Goal: Transaction & Acquisition: Book appointment/travel/reservation

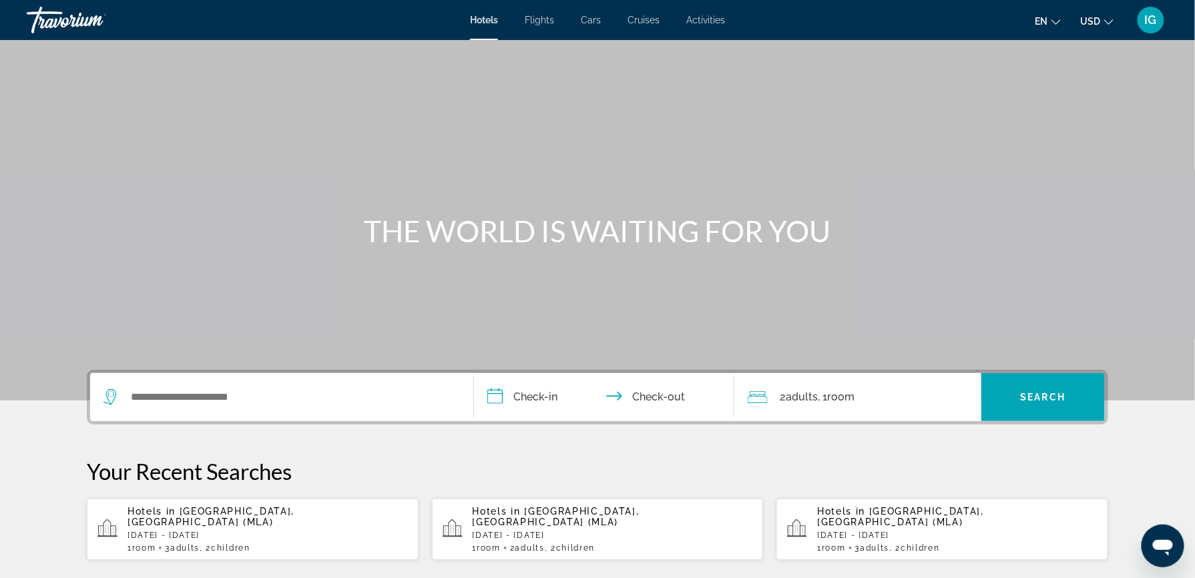
click at [817, 506] on span "[GEOGRAPHIC_DATA], [GEOGRAPHIC_DATA] (MLA)" at bounding box center [900, 516] width 167 height 21
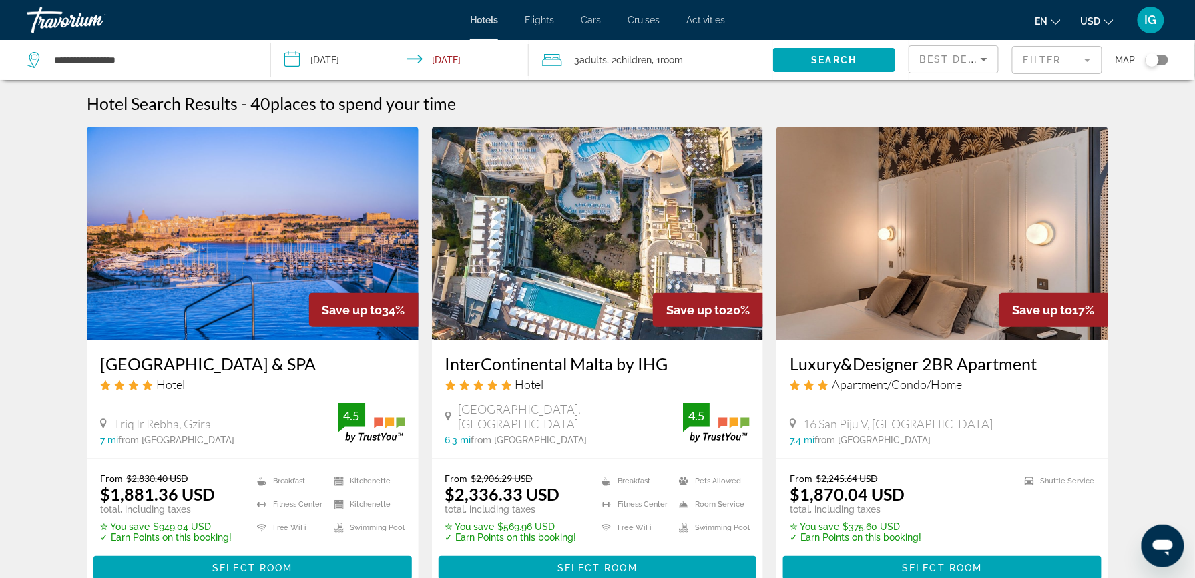
click at [1055, 49] on mat-form-field "Filter" at bounding box center [1057, 60] width 90 height 28
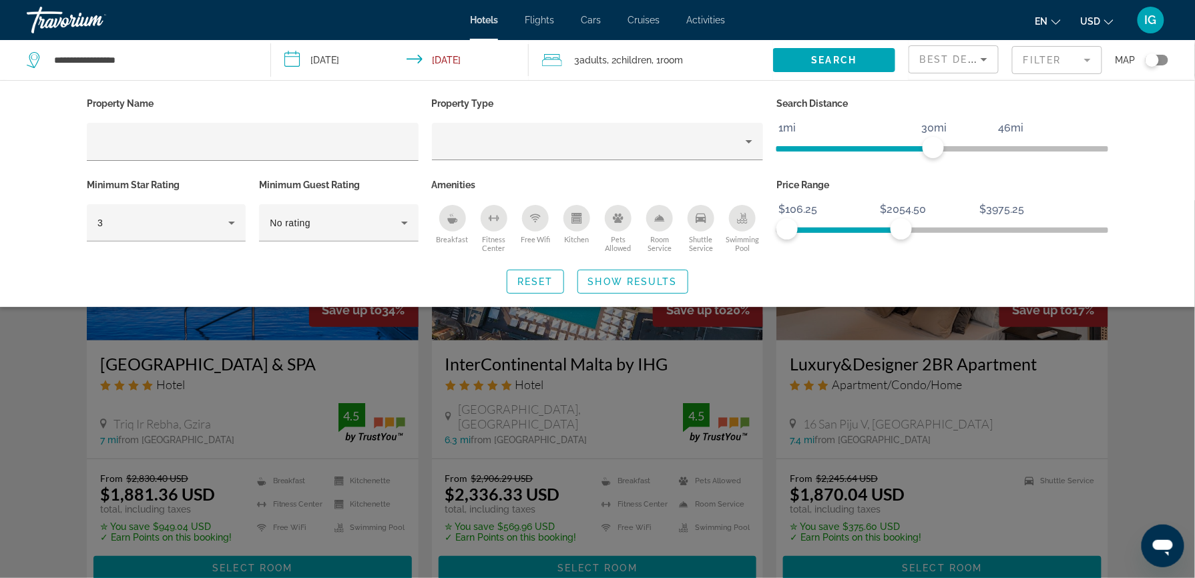
click at [857, 228] on span "ngx-slider" at bounding box center [844, 230] width 114 height 5
click at [826, 228] on ngx-slider "$106.25 $3975.25 $106.25 $1532.00" at bounding box center [942, 229] width 332 height 3
click at [458, 213] on icon "Breakfast" at bounding box center [452, 218] width 11 height 11
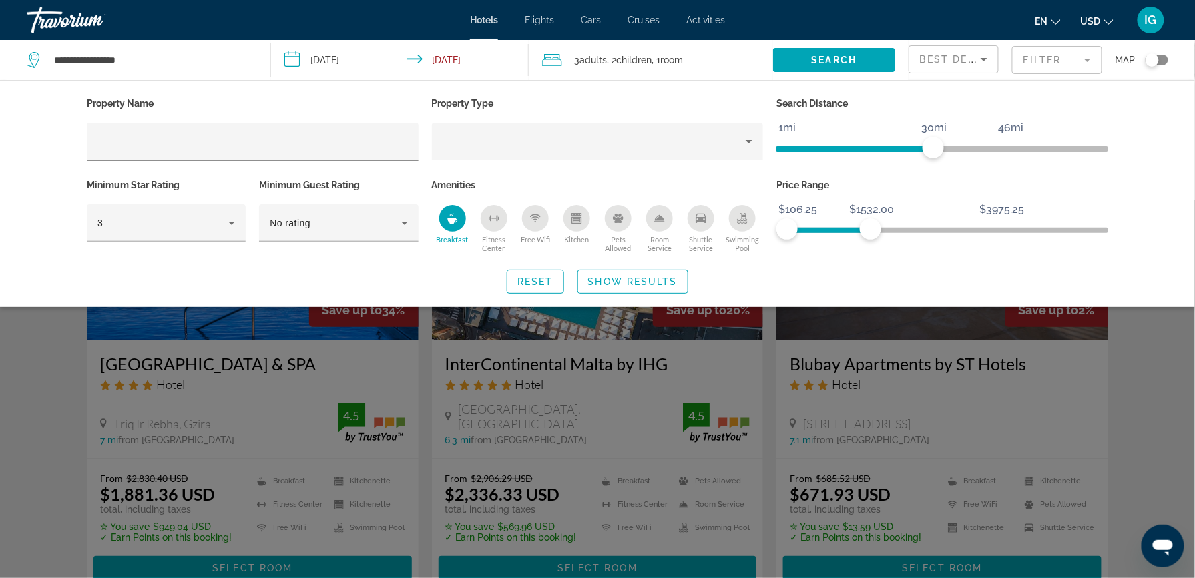
click at [696, 213] on icon "Shuttle Service" at bounding box center [701, 218] width 11 height 11
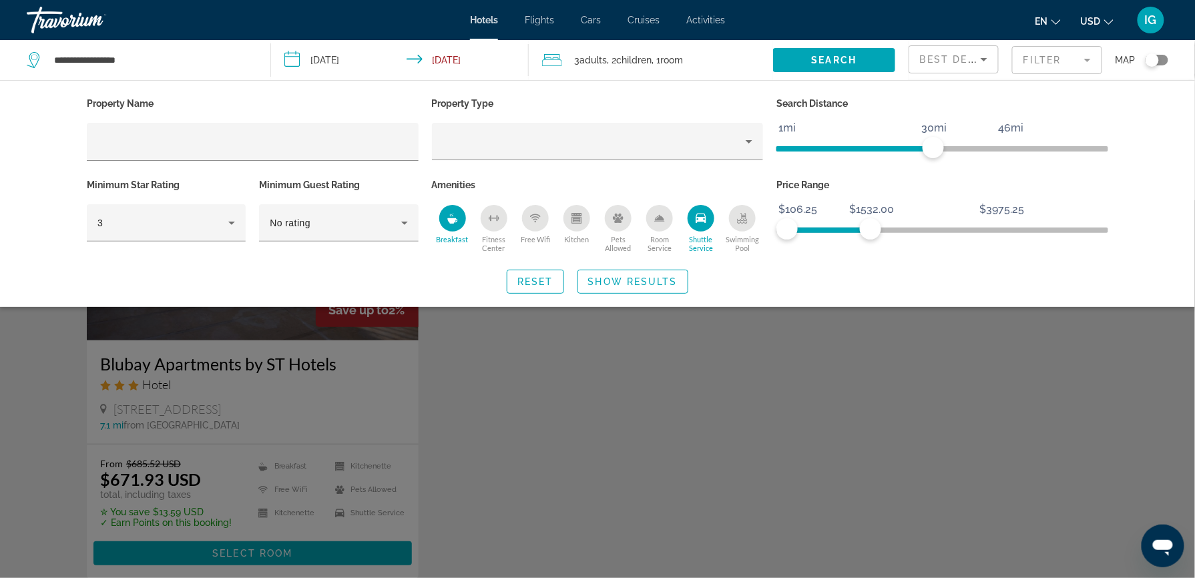
click at [984, 53] on div "Best Deals" at bounding box center [953, 59] width 89 height 27
click at [953, 156] on span "Lowest Price" at bounding box center [957, 147] width 45 height 32
click at [831, 44] on span "Search widget" at bounding box center [834, 60] width 122 height 32
click at [654, 276] on span "Show Results" at bounding box center [632, 281] width 89 height 11
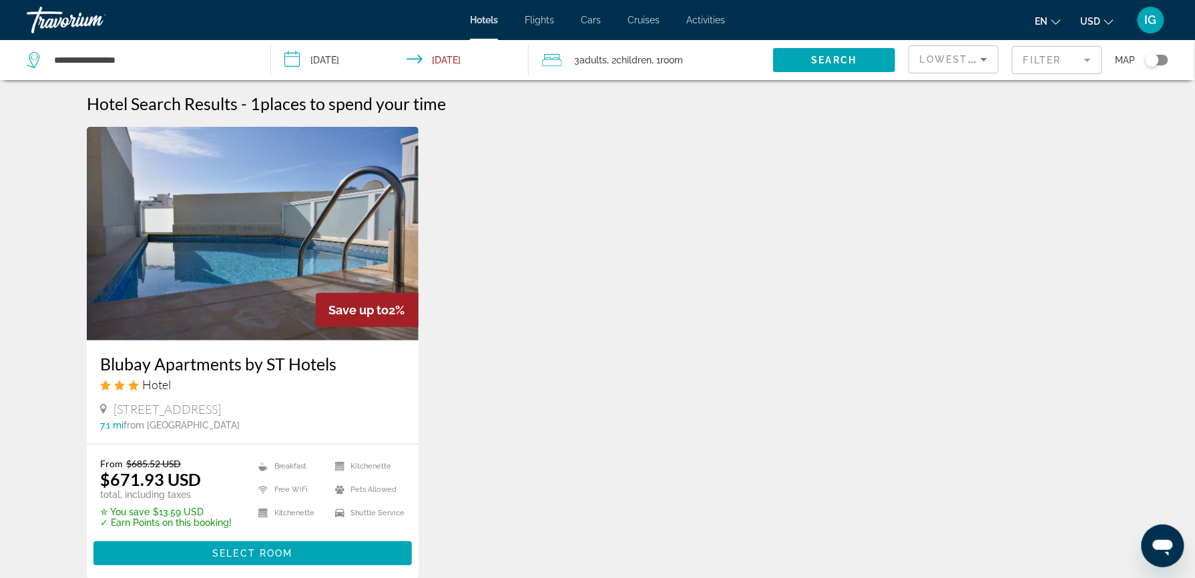
click at [1101, 16] on span "USD" at bounding box center [1091, 21] width 20 height 11
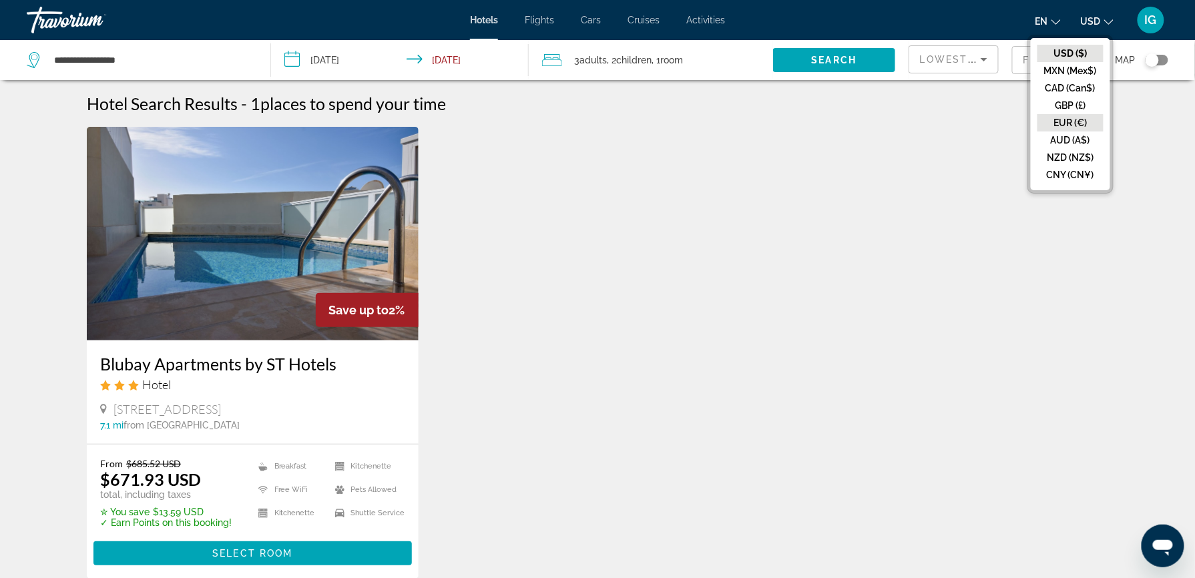
click at [1103, 114] on button "EUR (€)" at bounding box center [1070, 122] width 66 height 17
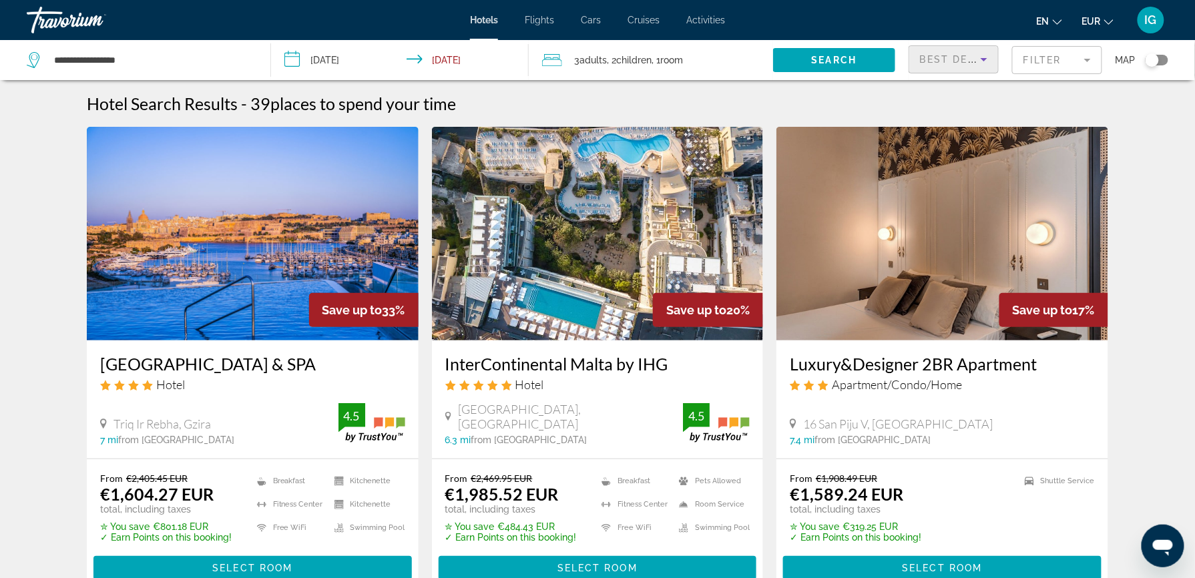
click at [981, 51] on icon "Sort by" at bounding box center [984, 59] width 16 height 16
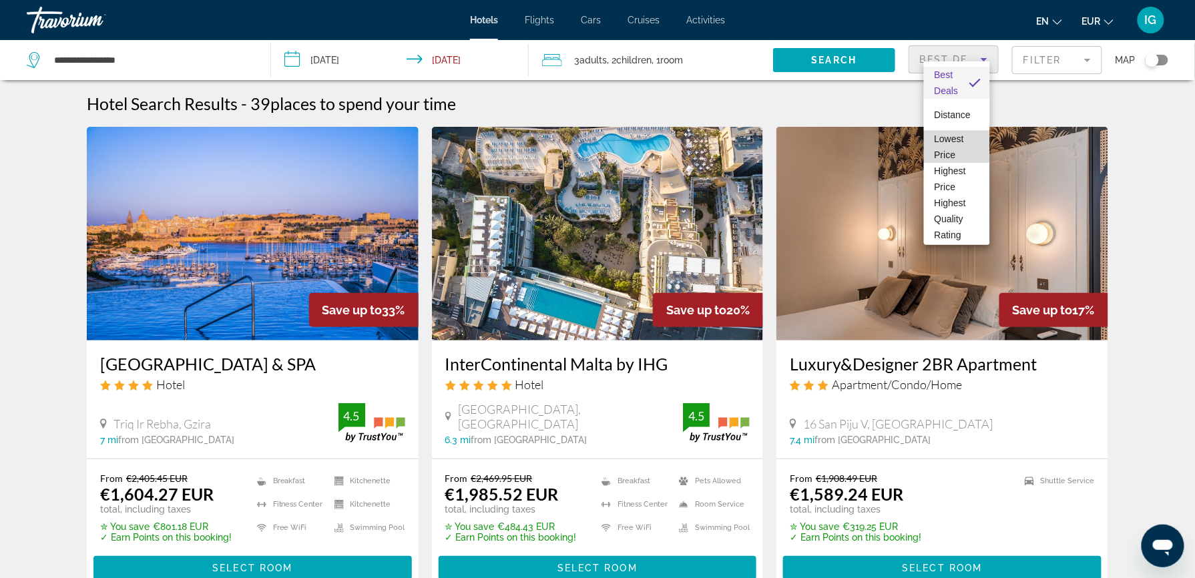
click at [957, 144] on span "Lowest Price" at bounding box center [957, 147] width 45 height 32
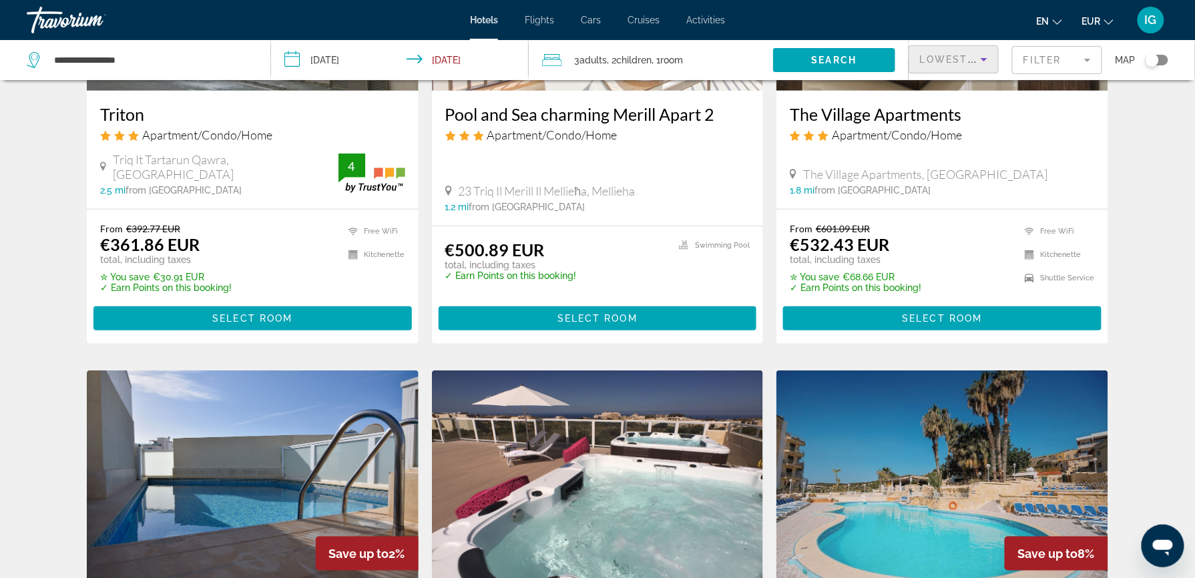
scroll to position [284, 0]
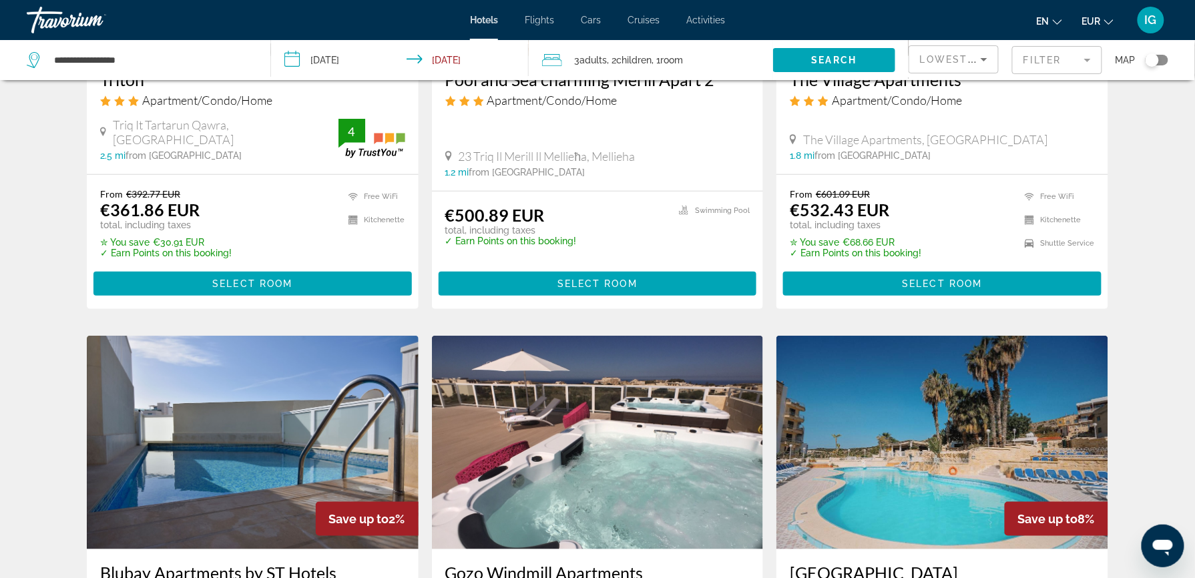
click at [1055, 53] on mat-form-field "Filter" at bounding box center [1057, 60] width 90 height 28
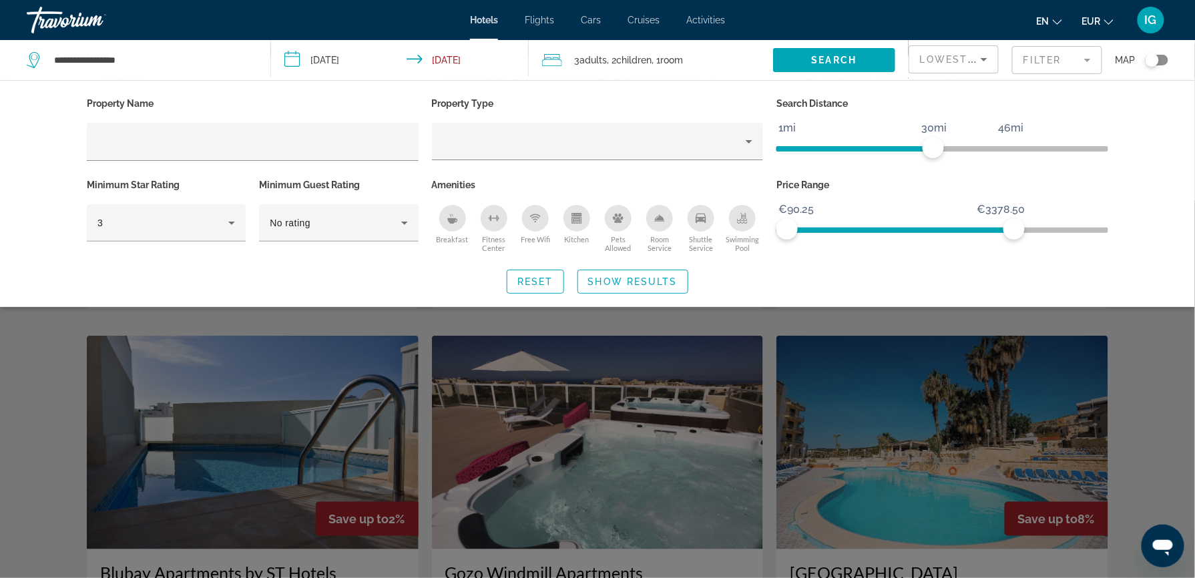
click at [458, 213] on icon "Breakfast" at bounding box center [452, 218] width 11 height 11
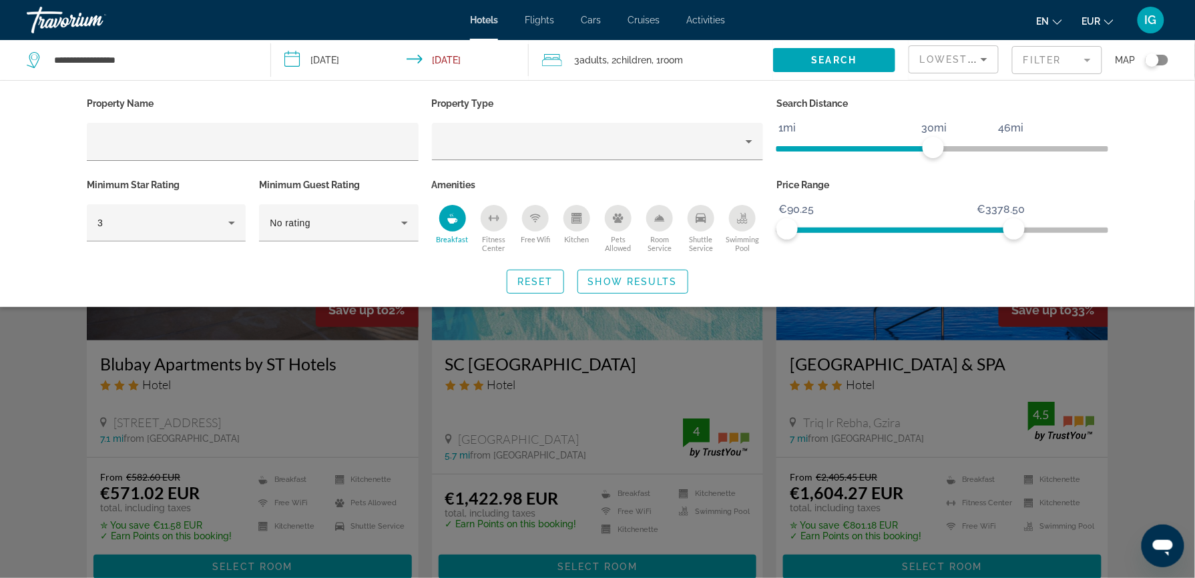
click at [696, 213] on icon "Shuttle Service" at bounding box center [701, 218] width 11 height 11
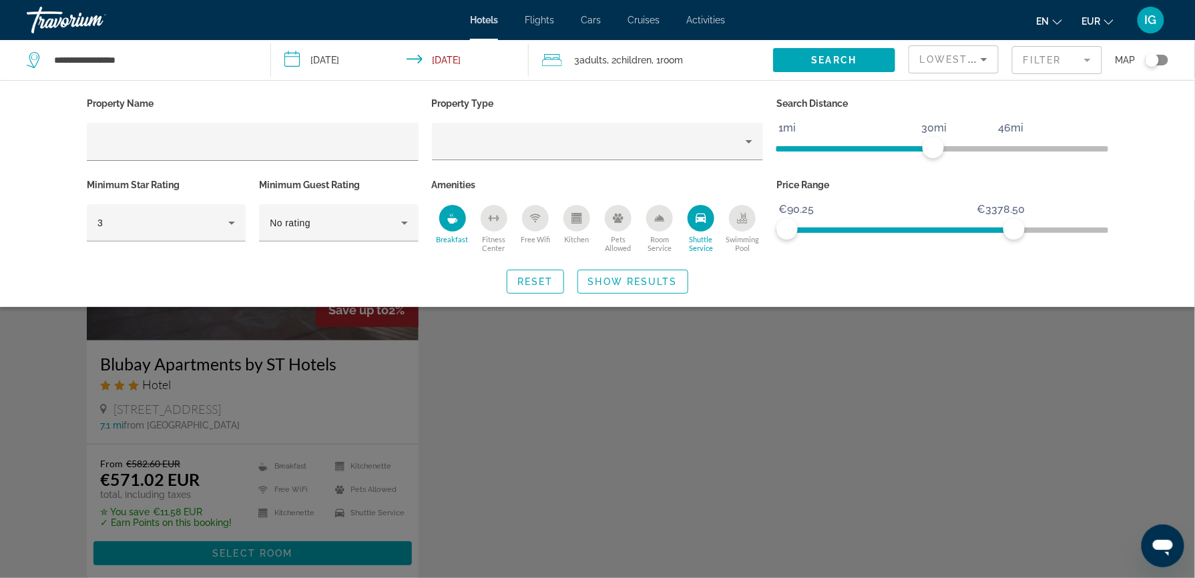
click at [977, 358] on div "Search widget" at bounding box center [597, 389] width 1195 height 378
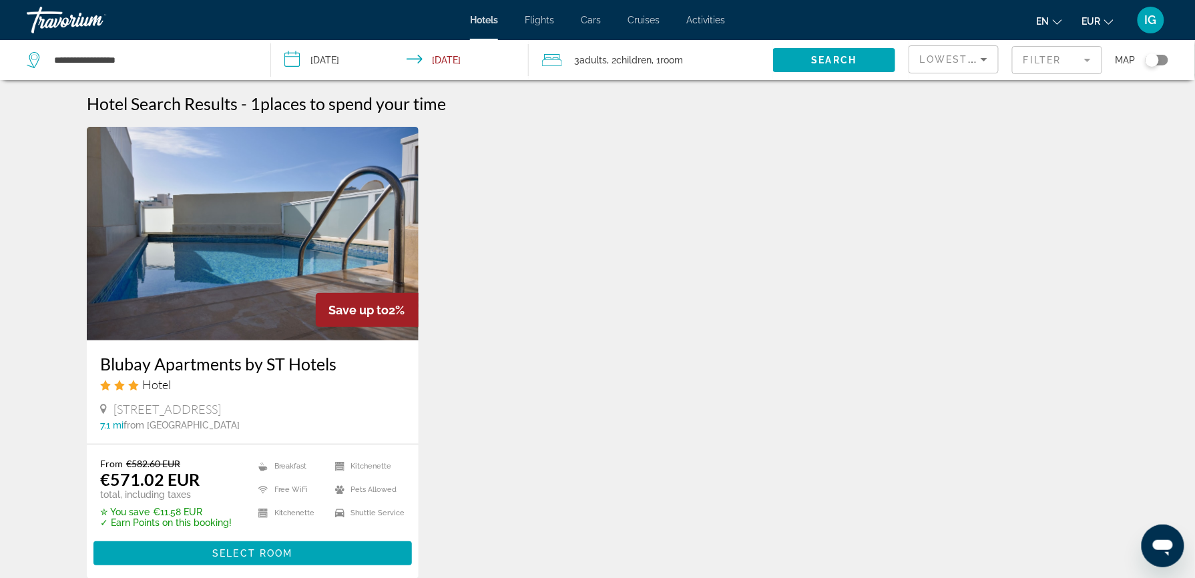
click at [278, 402] on div "[STREET_ADDRESS] 7.1 mi from [GEOGRAPHIC_DATA] from hotel" at bounding box center [252, 416] width 305 height 29
click at [271, 354] on h3 "Blubay Apartments by ST Hotels" at bounding box center [252, 364] width 305 height 20
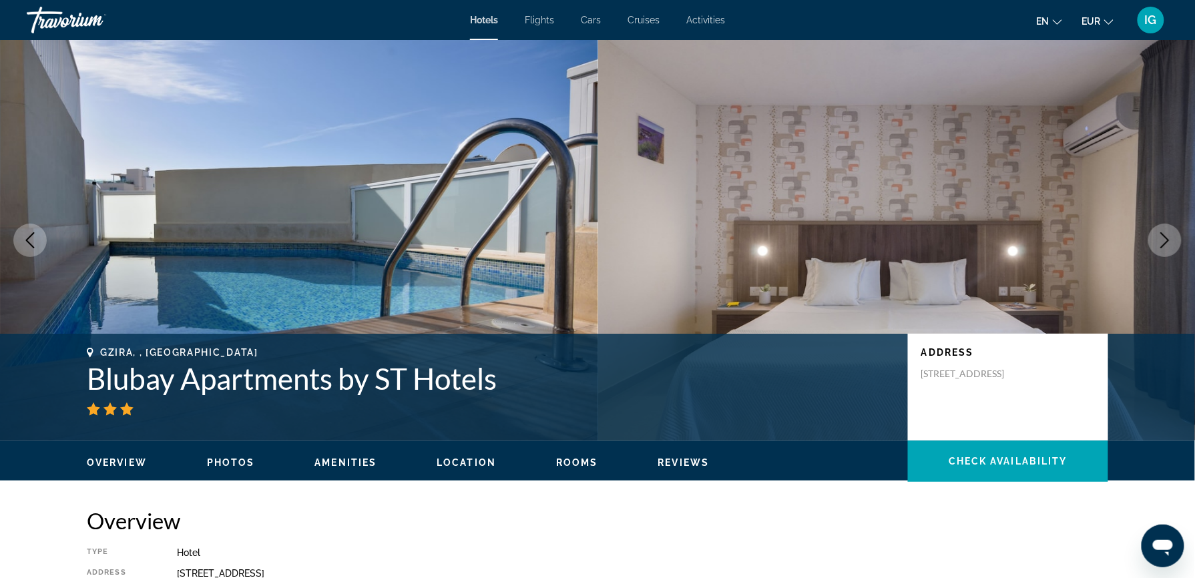
click at [406, 361] on h1 "Blubay Apartments by ST Hotels" at bounding box center [491, 378] width 808 height 35
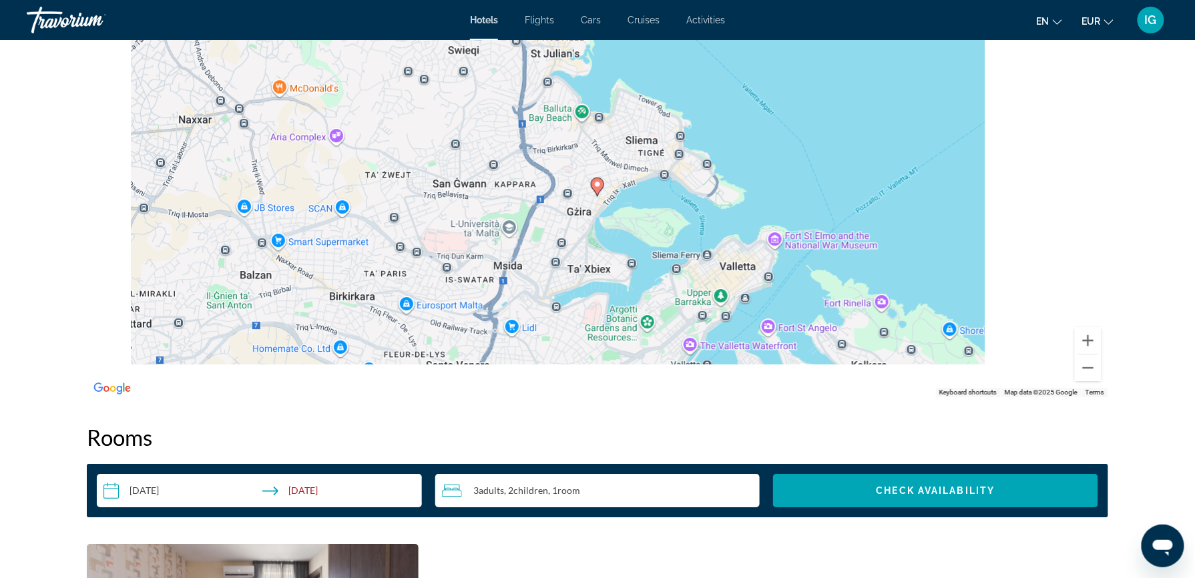
scroll to position [1317, 0]
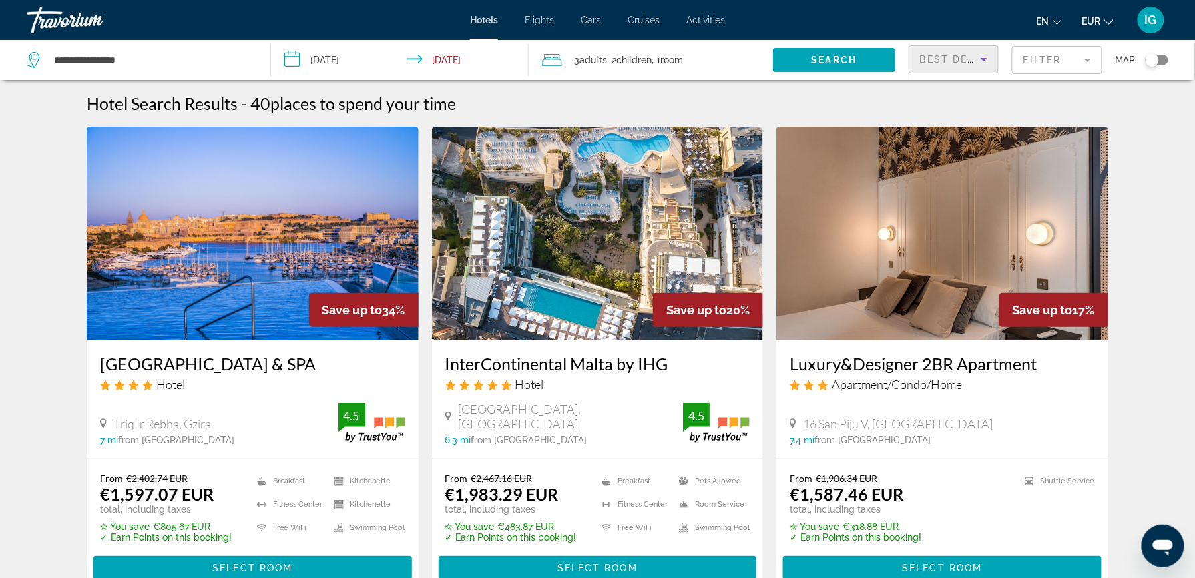
click at [956, 54] on span "Best Deals" at bounding box center [954, 59] width 69 height 11
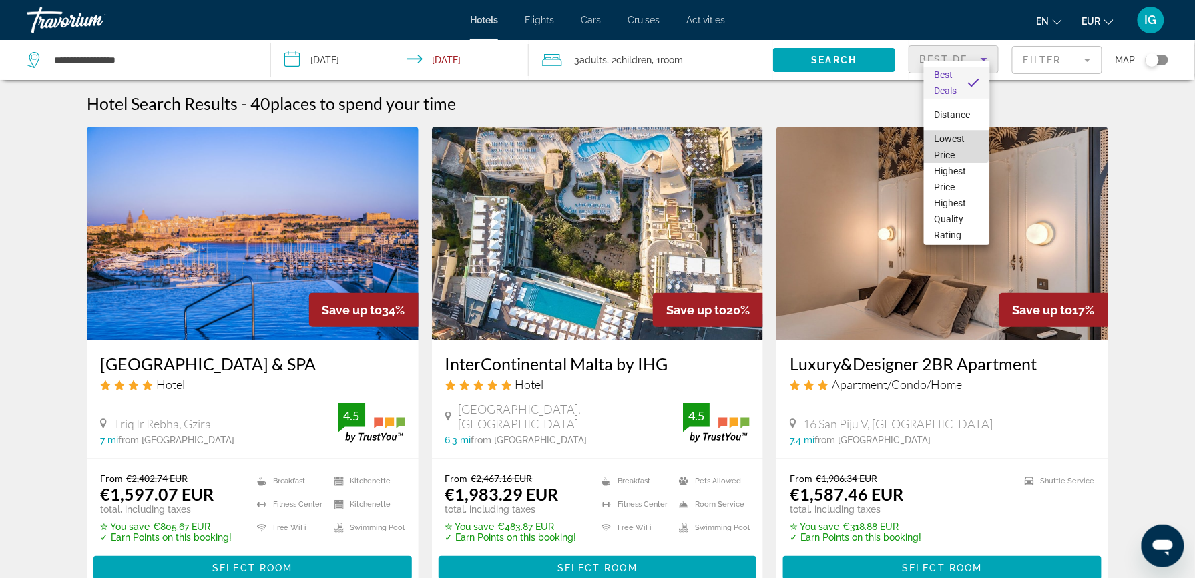
click at [956, 145] on span "Lowest Price" at bounding box center [957, 147] width 45 height 32
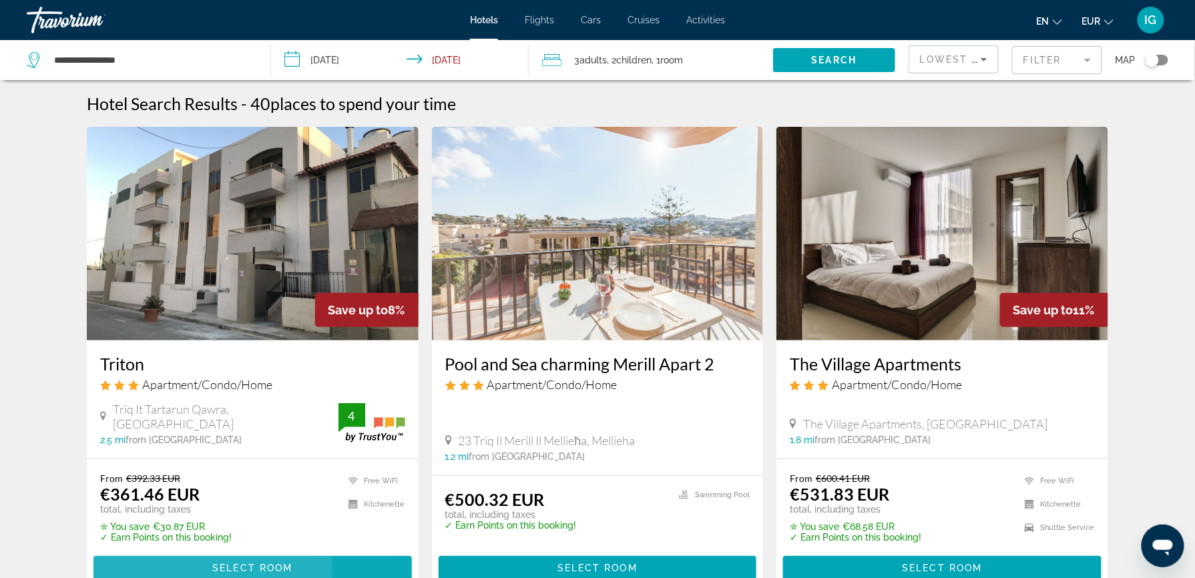
click at [292, 563] on span "Select Room" at bounding box center [252, 568] width 80 height 11
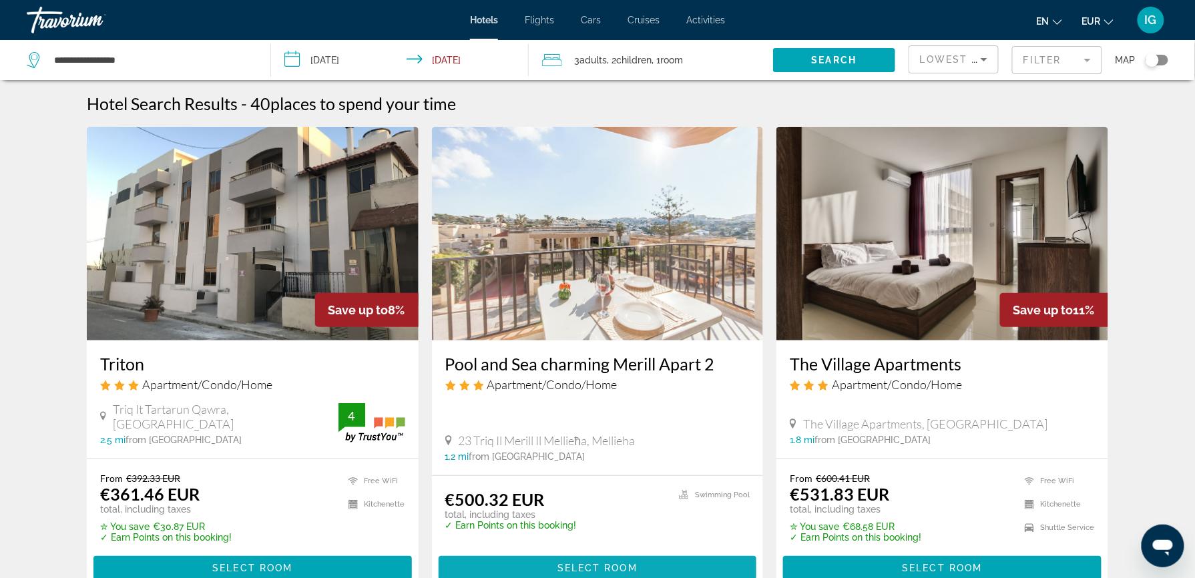
click at [572, 552] on span "Main content" at bounding box center [598, 568] width 318 height 32
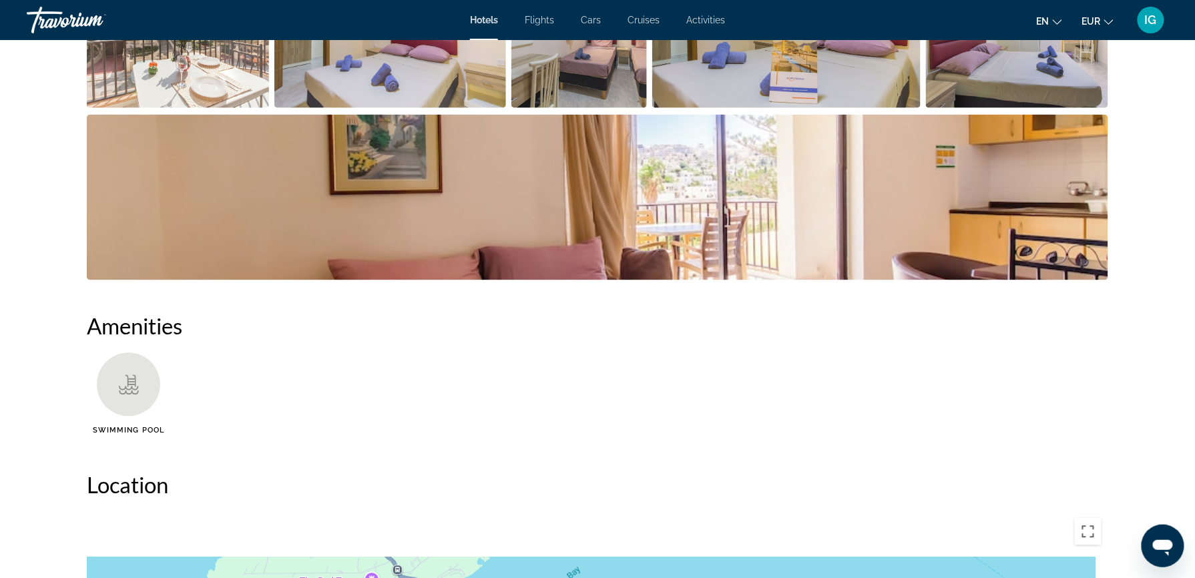
scroll to position [855, 0]
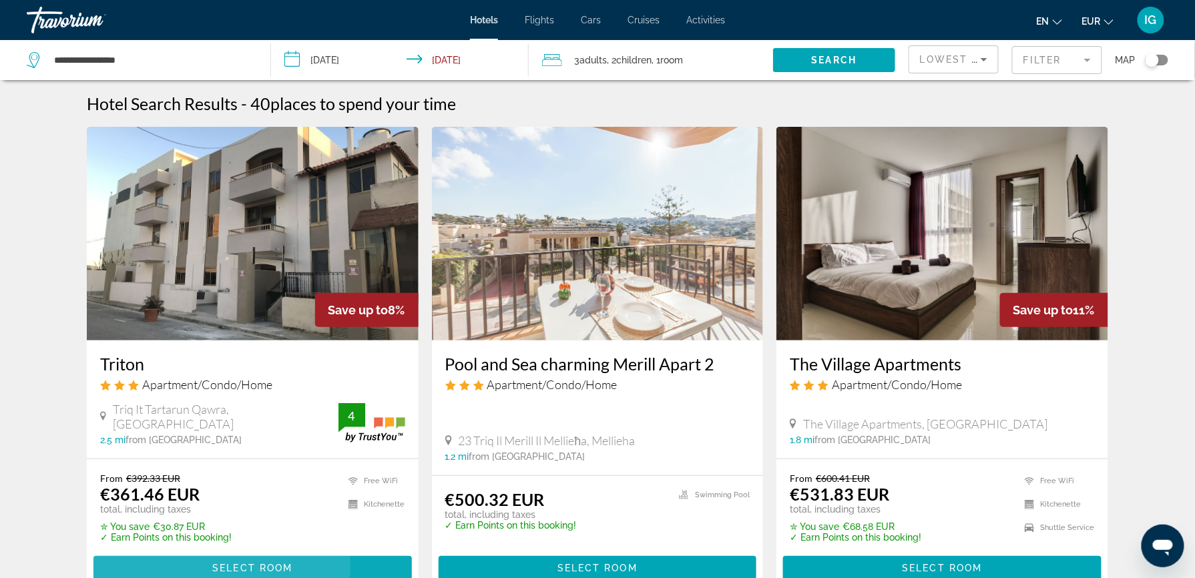
click at [292, 563] on span "Select Room" at bounding box center [252, 568] width 80 height 11
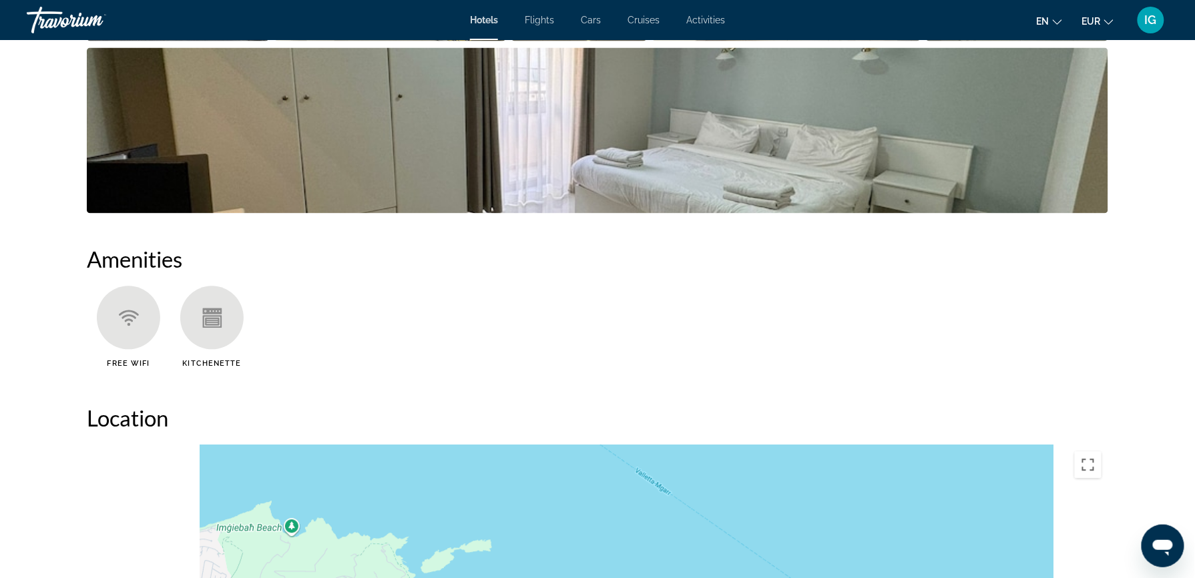
scroll to position [913, 0]
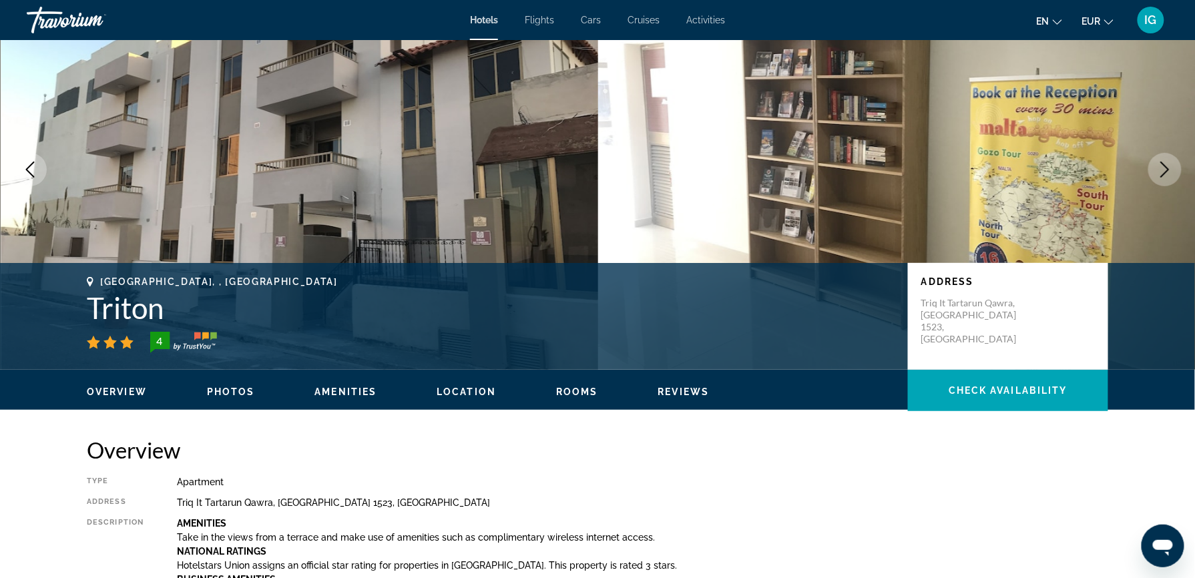
scroll to position [0, 0]
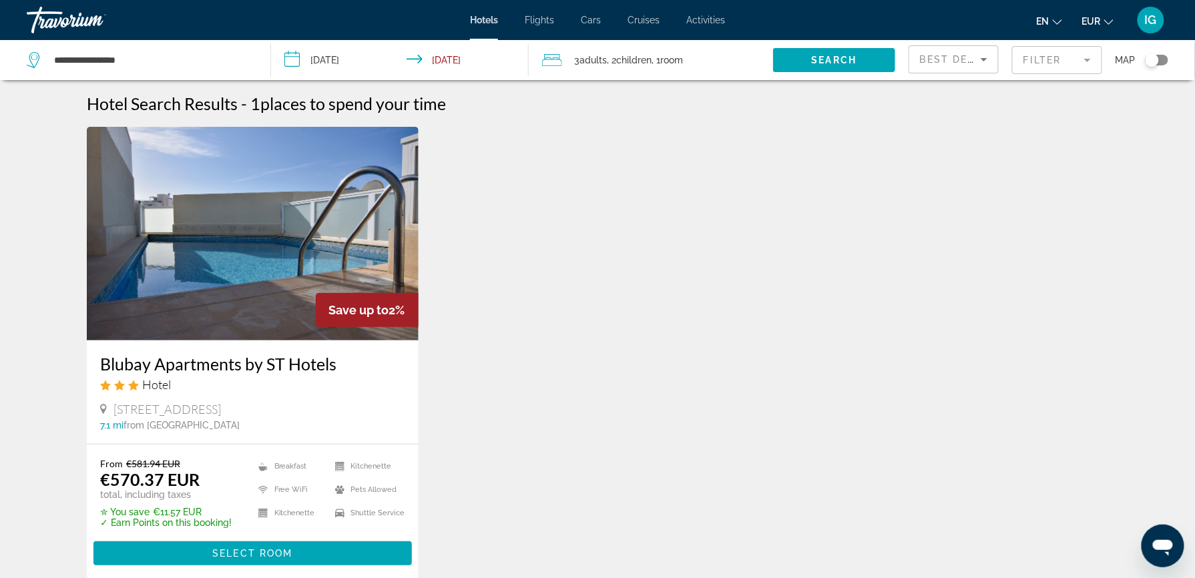
click at [498, 15] on span "Hotels" at bounding box center [484, 20] width 28 height 11
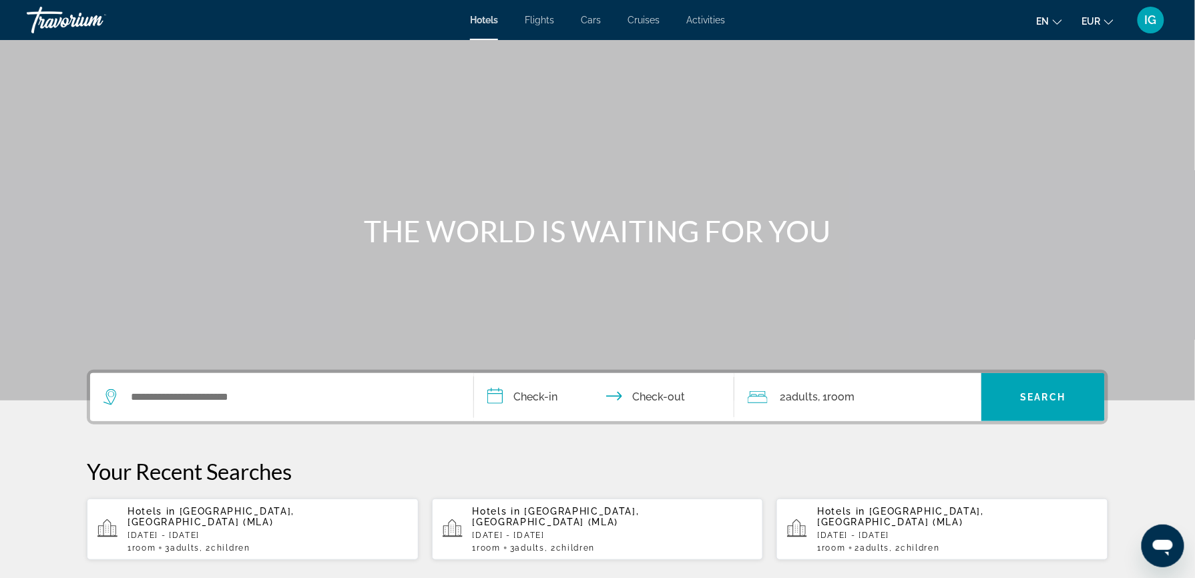
click at [329, 531] on p "[DATE] - [DATE]" at bounding box center [268, 535] width 280 height 9
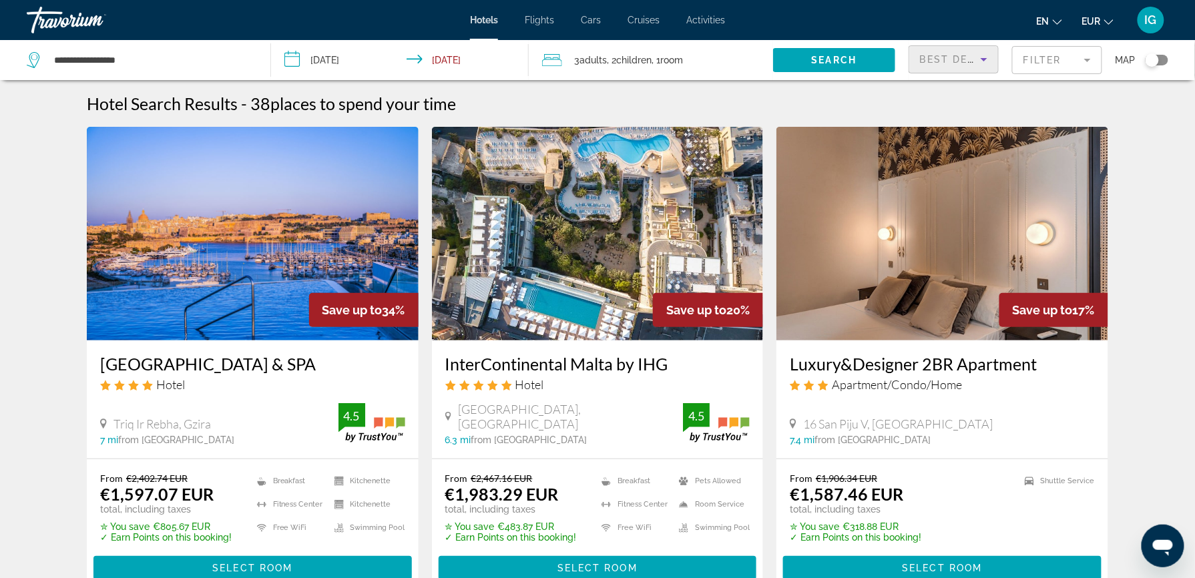
click at [976, 51] on icon "Sort by" at bounding box center [984, 59] width 16 height 16
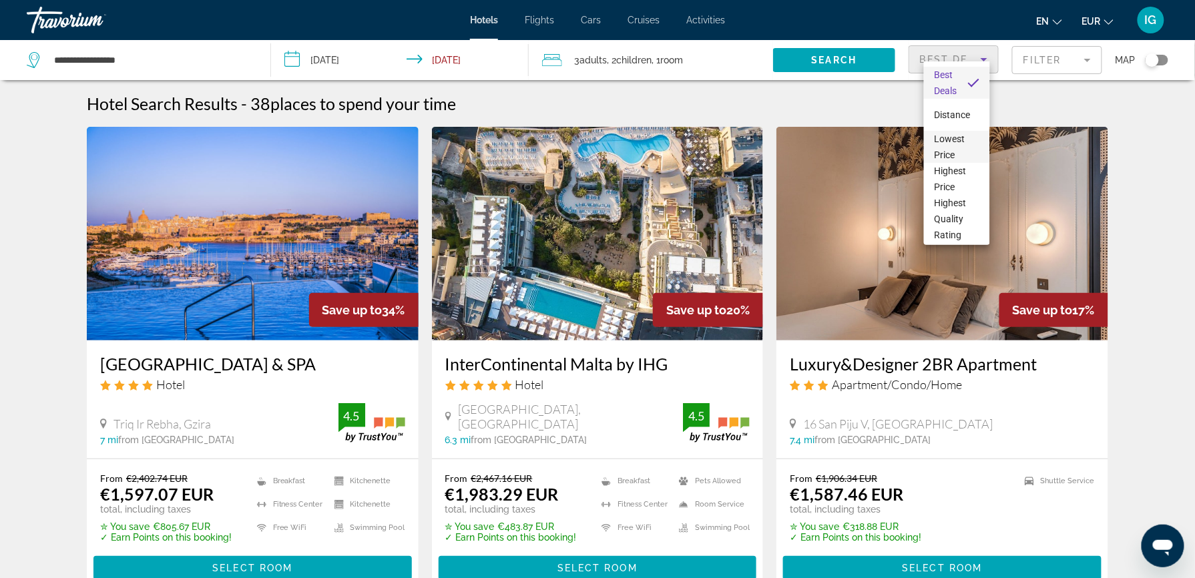
click at [964, 145] on span "Lowest Price" at bounding box center [957, 147] width 45 height 32
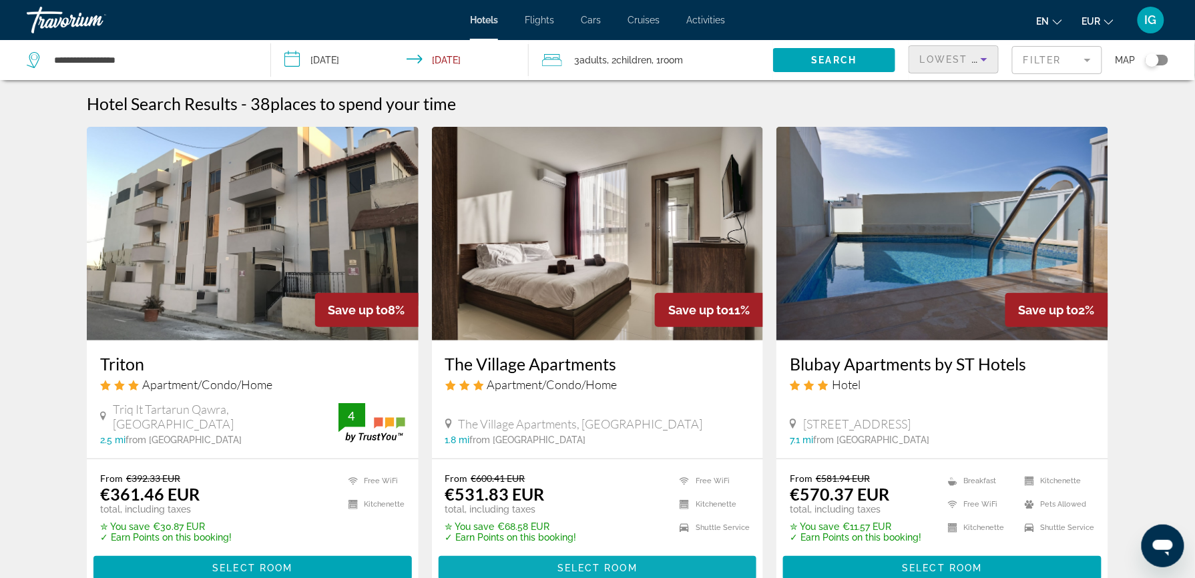
click at [613, 552] on span "Main content" at bounding box center [598, 568] width 318 height 32
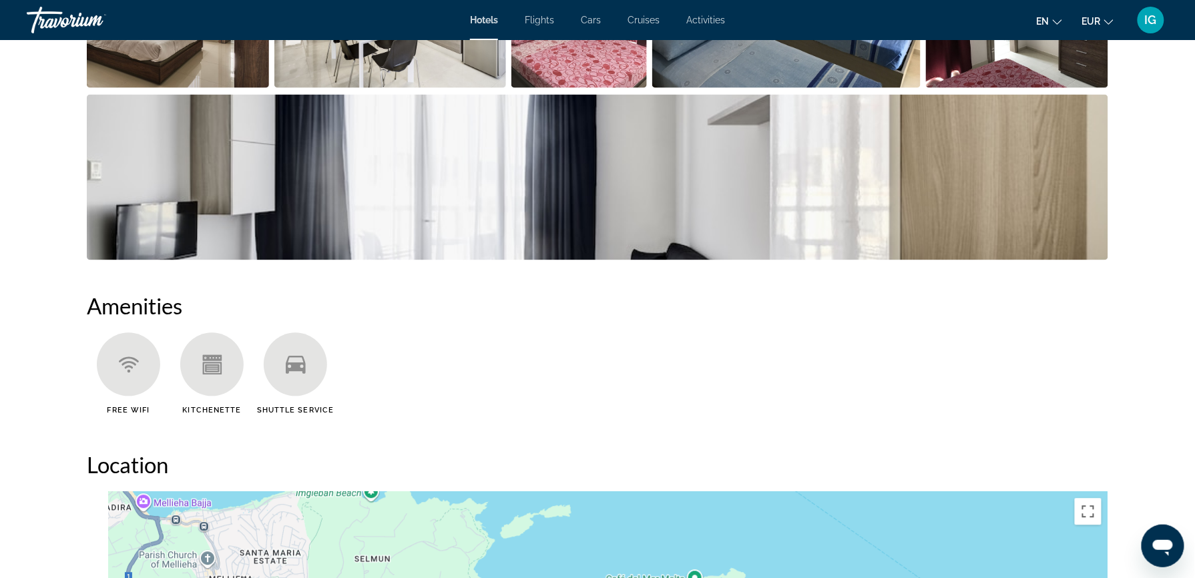
scroll to position [866, 0]
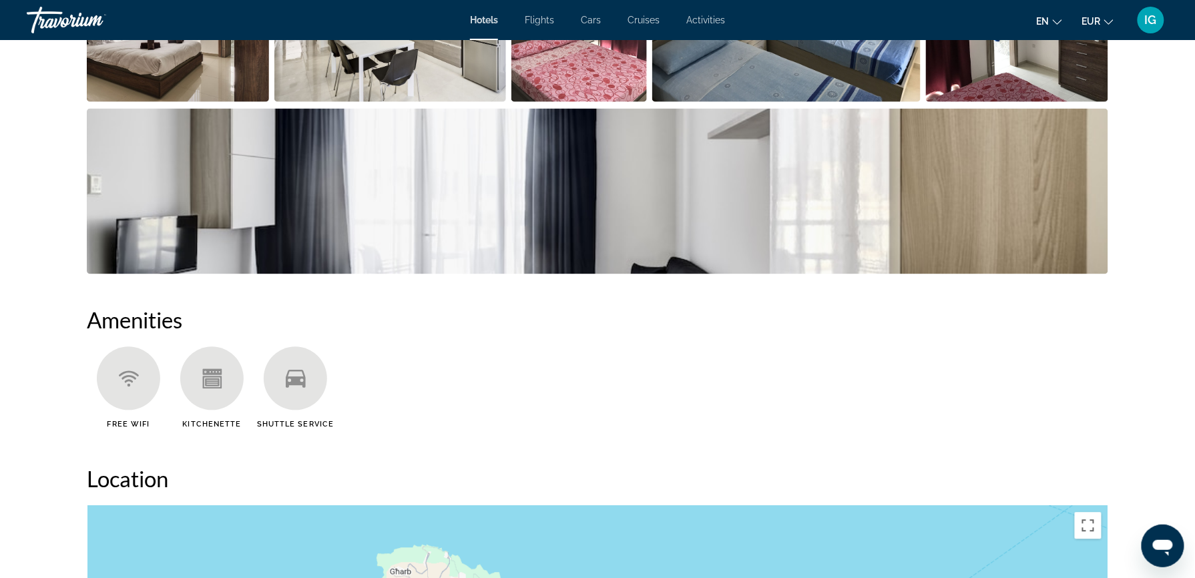
scroll to position [830, 0]
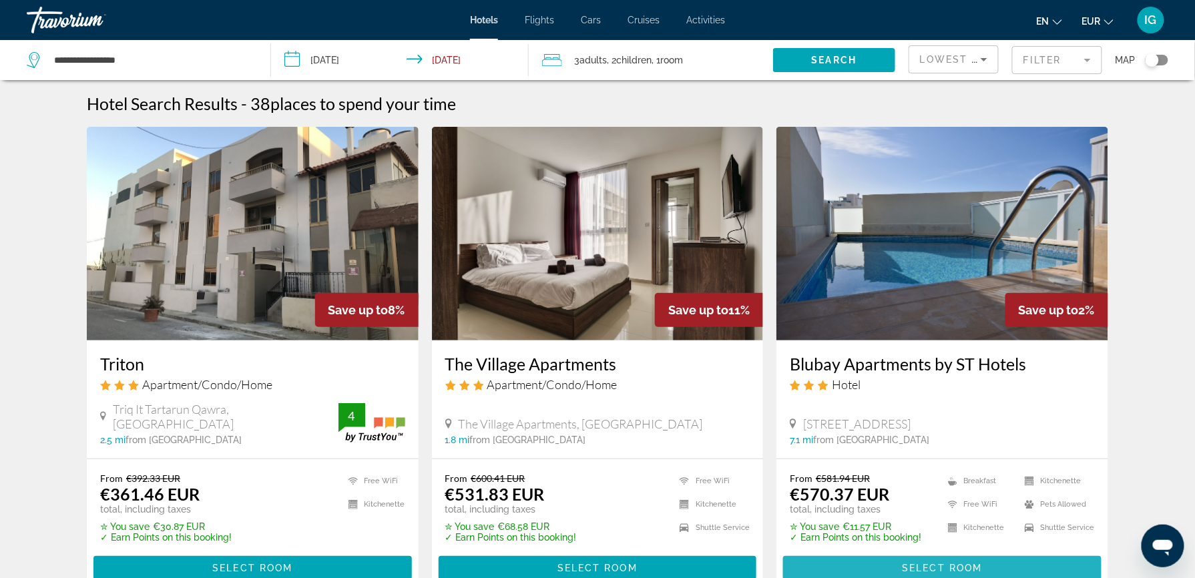
click at [903, 552] on span "Main content" at bounding box center [942, 568] width 318 height 32
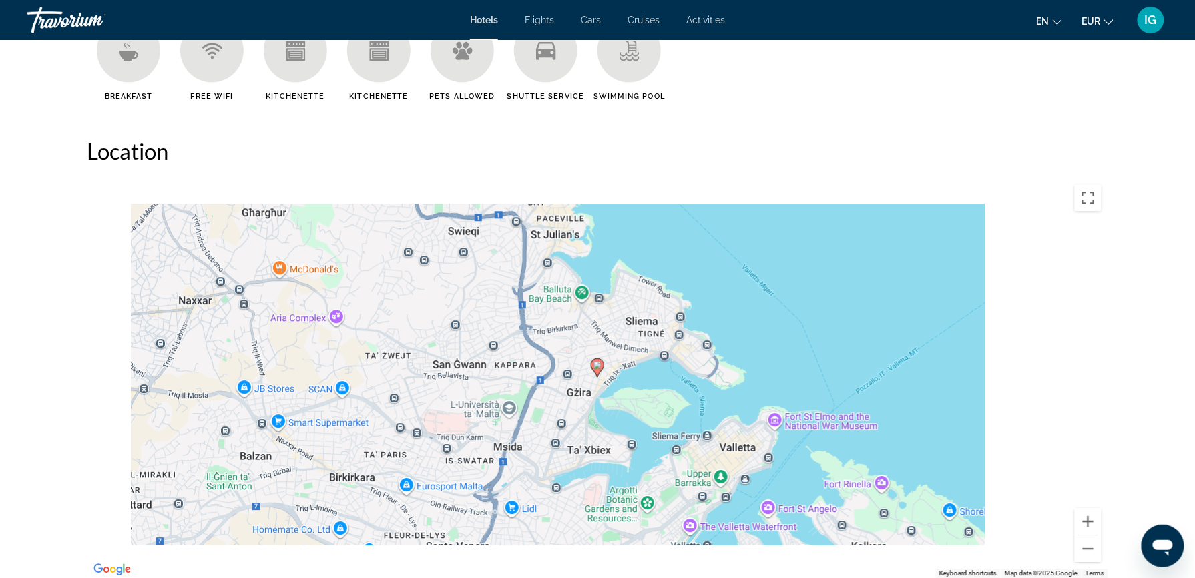
scroll to position [1152, 0]
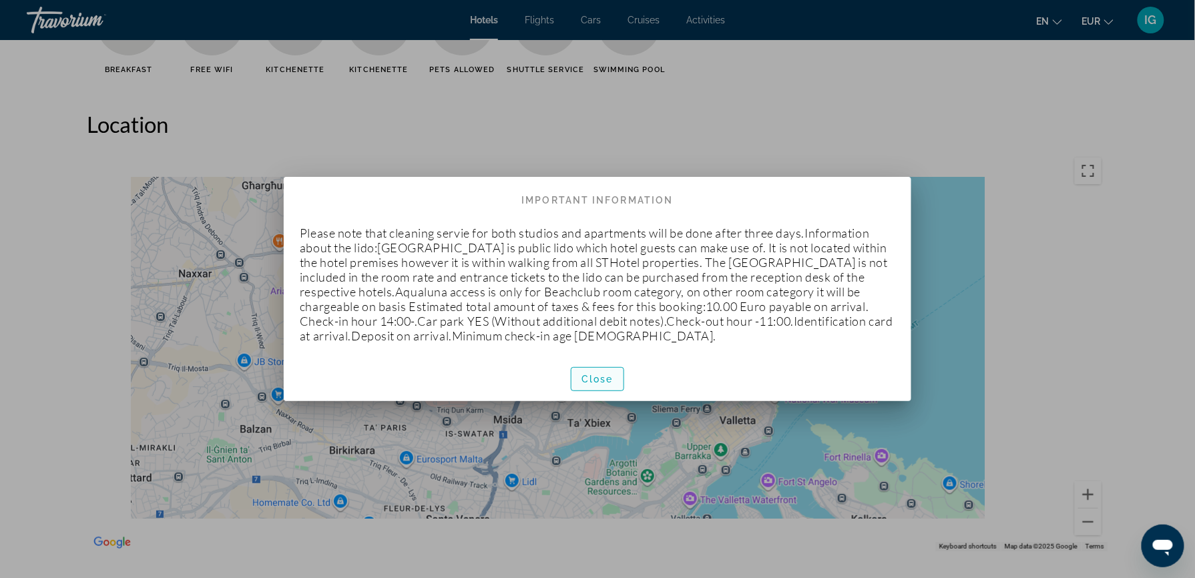
click at [589, 374] on span "Close" at bounding box center [597, 379] width 32 height 11
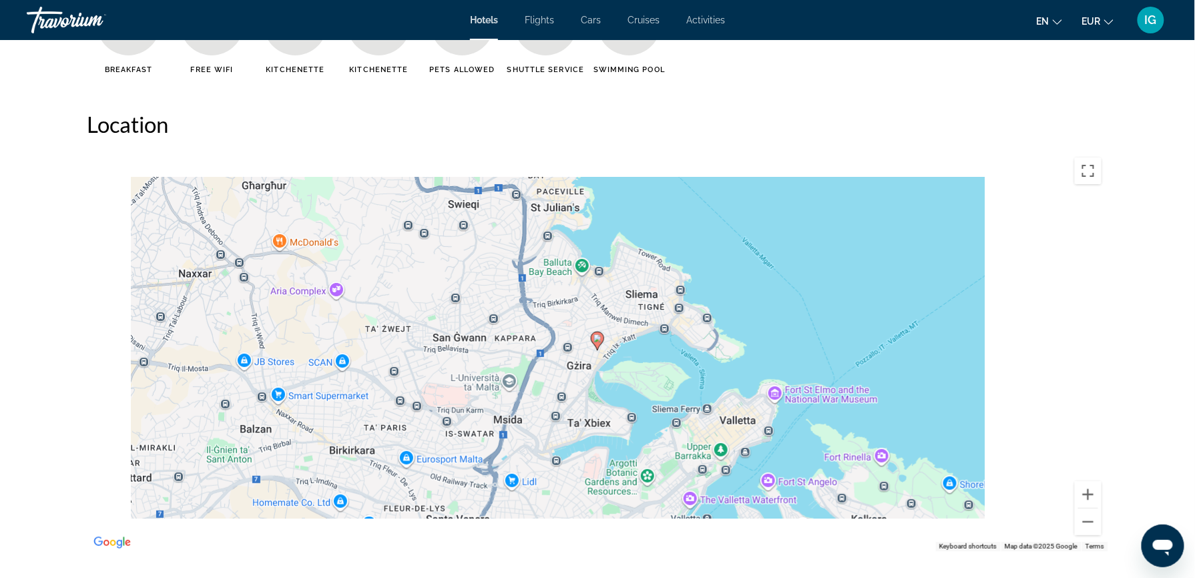
scroll to position [1152, 0]
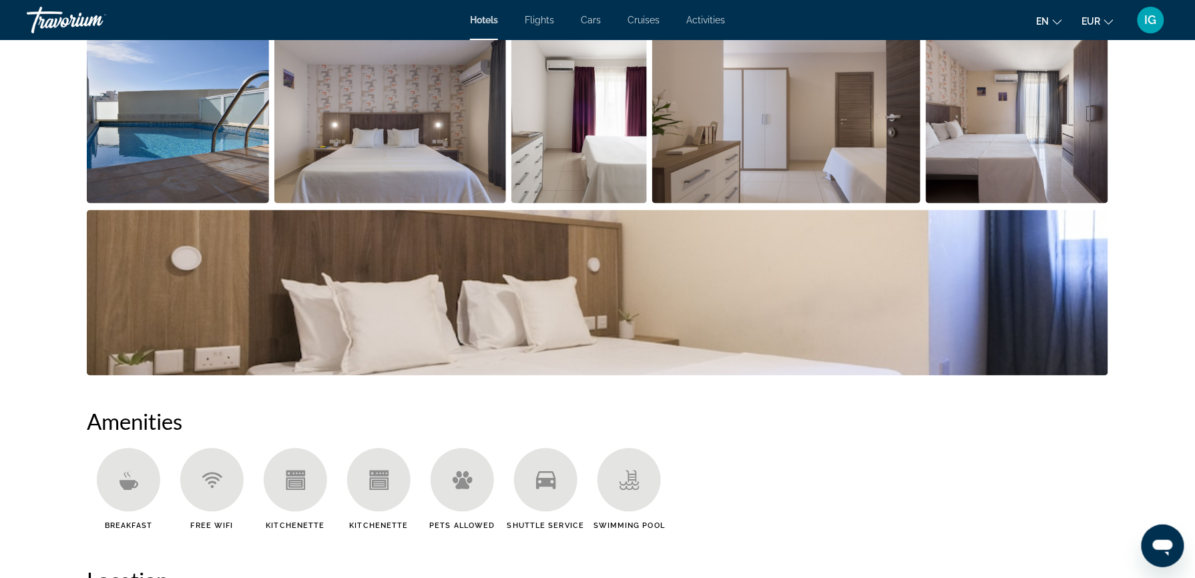
scroll to position [712, 0]
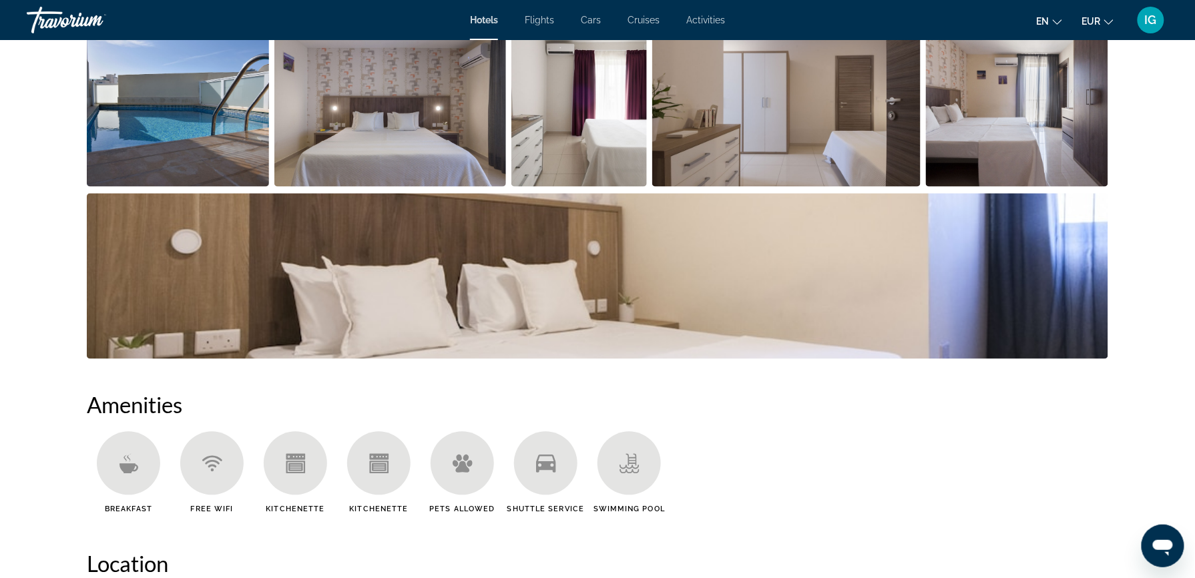
click at [139, 454] on icon "Main content" at bounding box center [129, 464] width 20 height 20
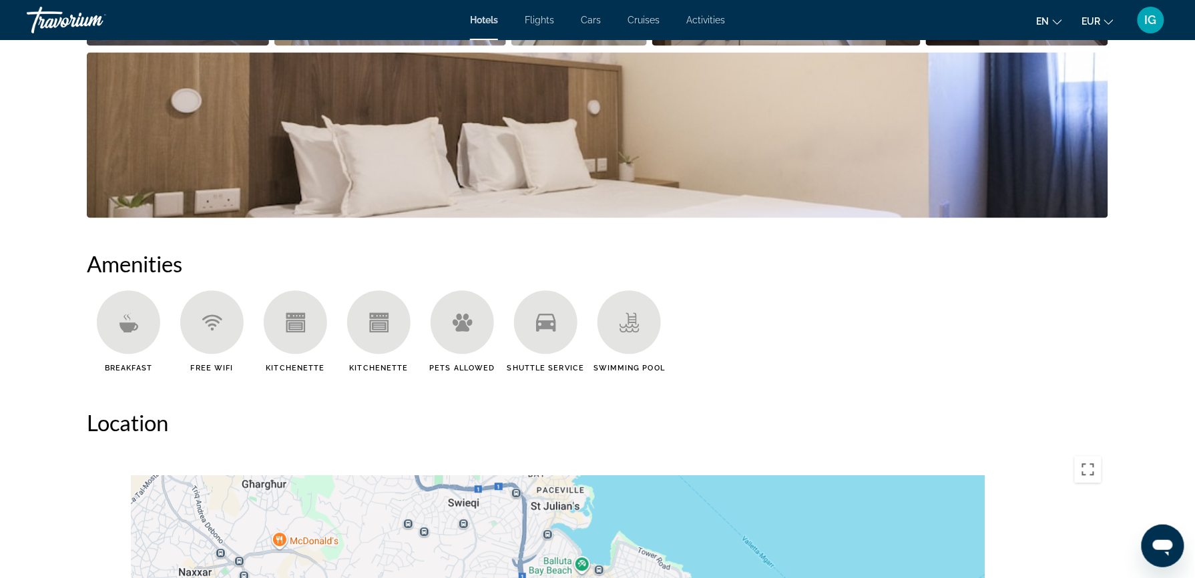
scroll to position [855, 0]
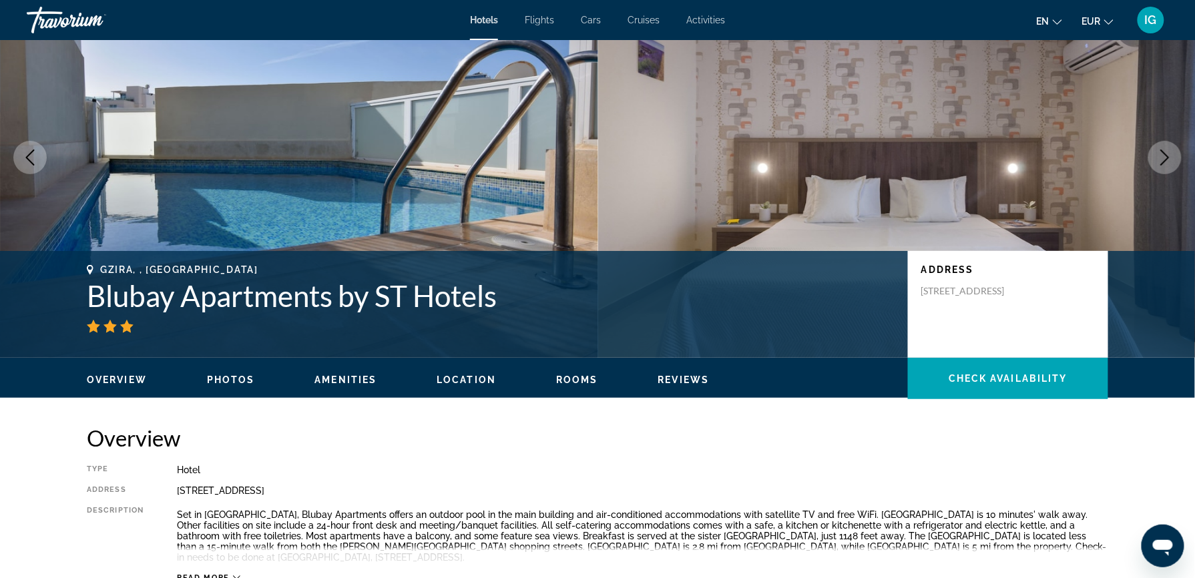
scroll to position [0, 0]
